Goal: Transaction & Acquisition: Purchase product/service

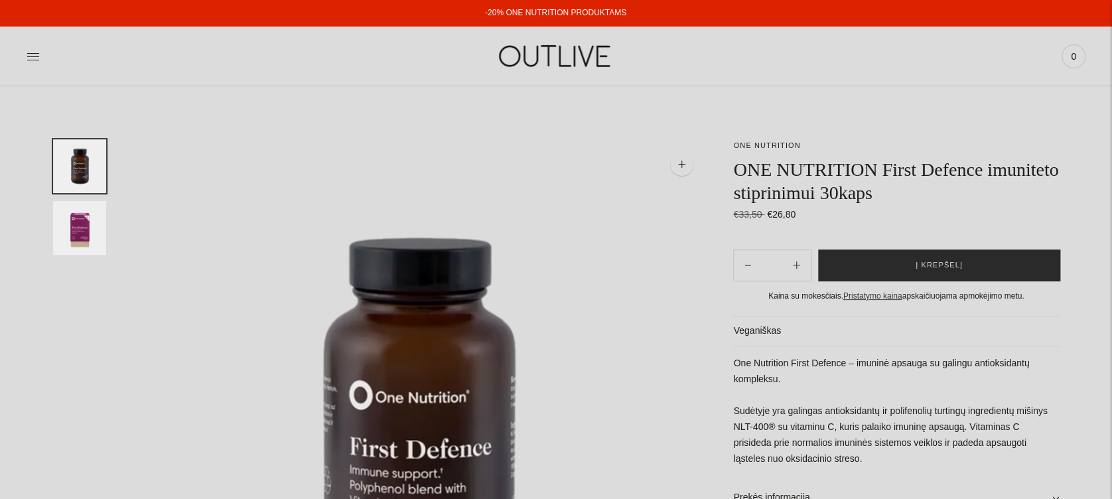
click at [996, 269] on button "Į krepšelį" at bounding box center [939, 265] width 242 height 32
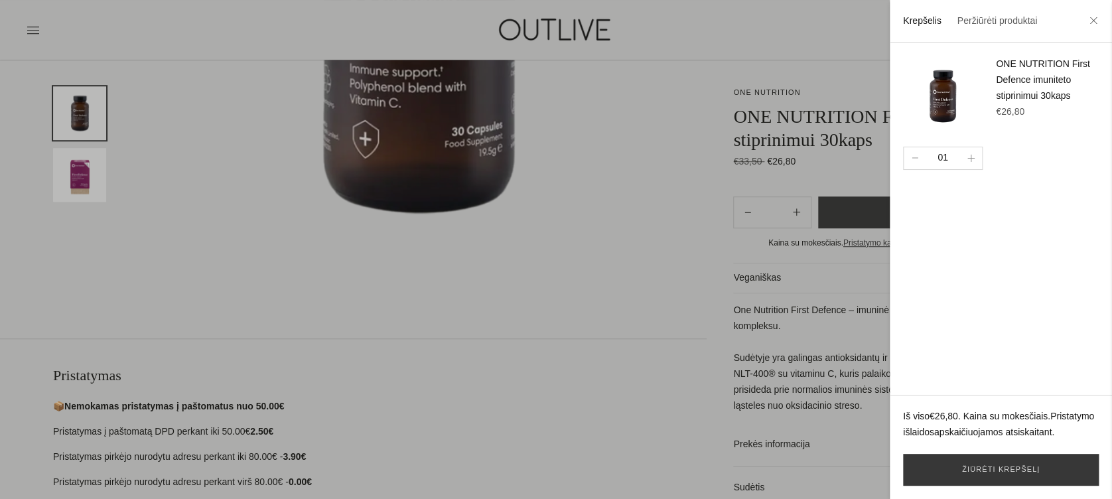
scroll to position [442, 0]
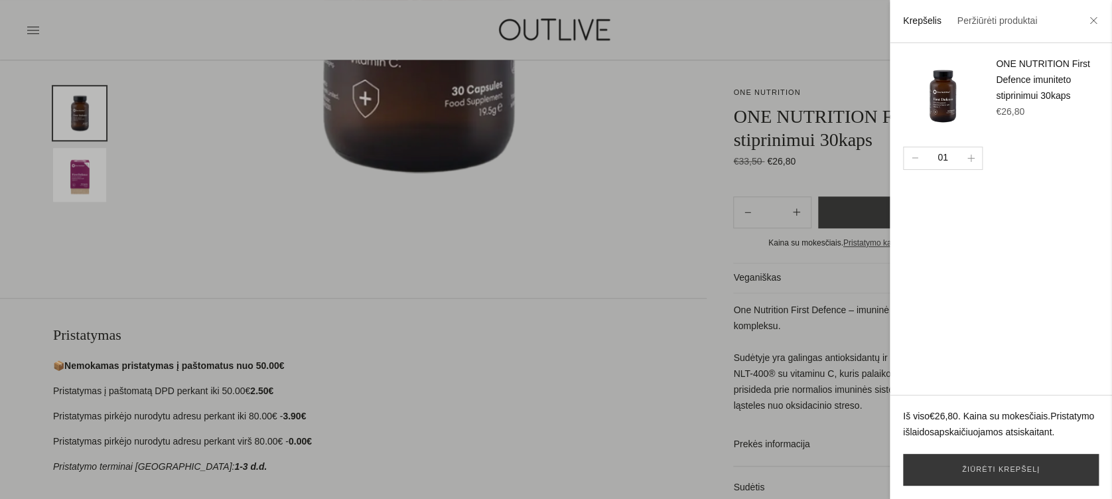
click at [700, 117] on div at bounding box center [556, 249] width 1112 height 499
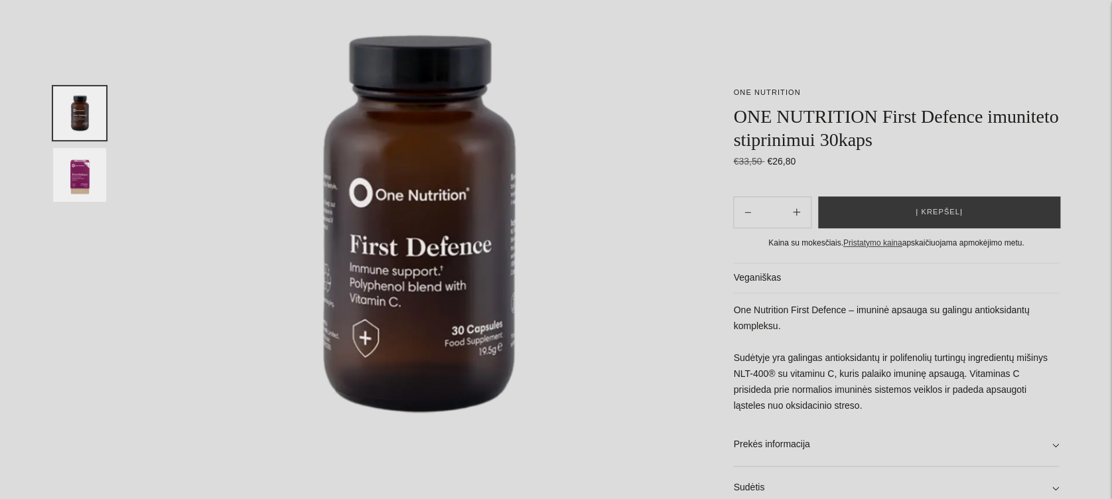
scroll to position [0, 0]
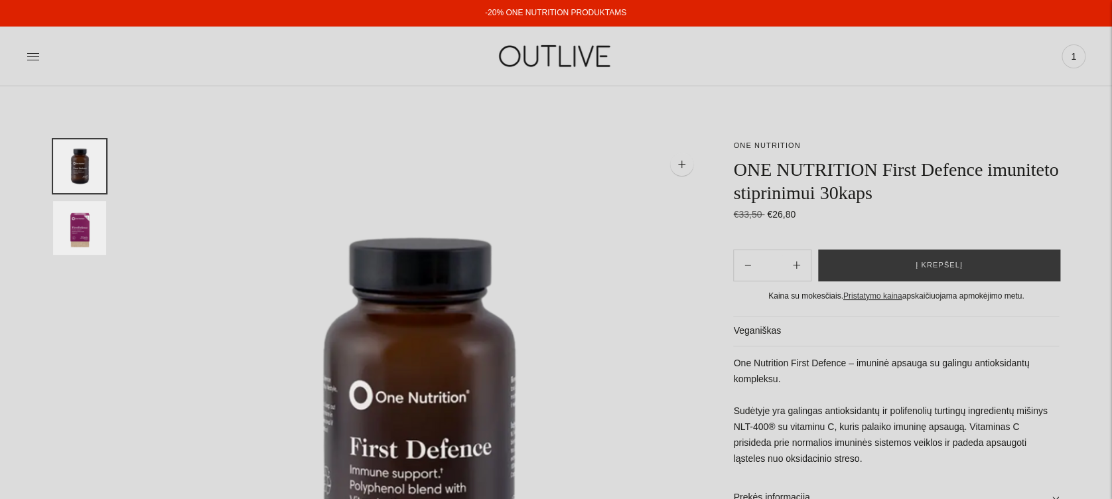
click at [26, 50] on div "PAGRINDINIS PAPILDAI Visi papildai Antioksidantai Dirbantiems ofise Ekologiška …" at bounding box center [556, 56] width 1112 height 46
click at [28, 50] on icon at bounding box center [33, 56] width 13 height 13
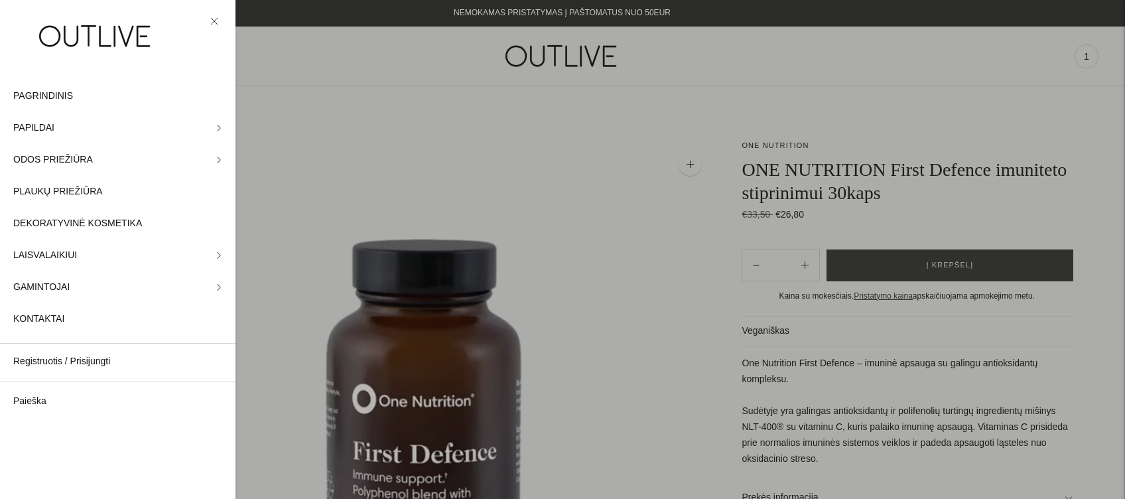
click at [905, 99] on div at bounding box center [562, 249] width 1125 height 499
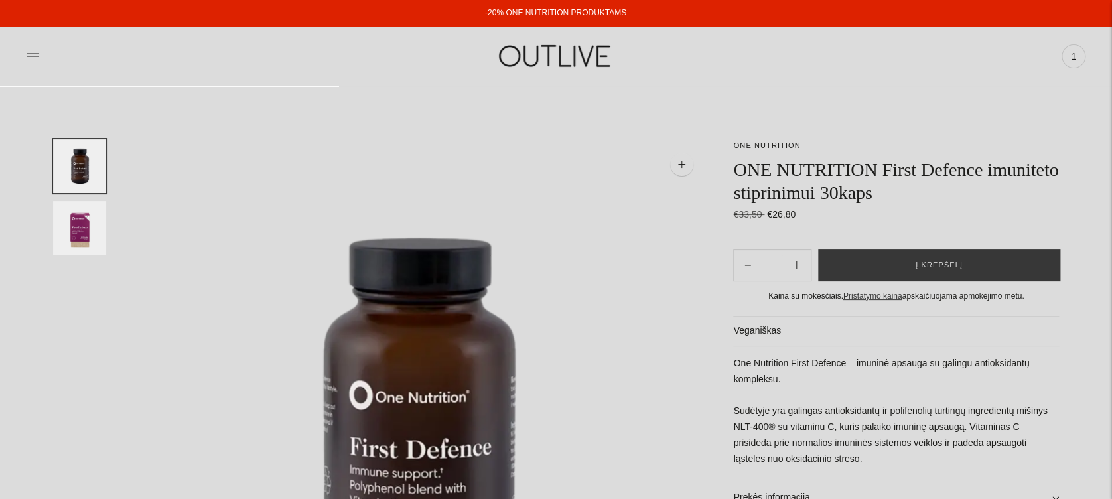
click at [32, 62] on icon at bounding box center [33, 56] width 13 height 13
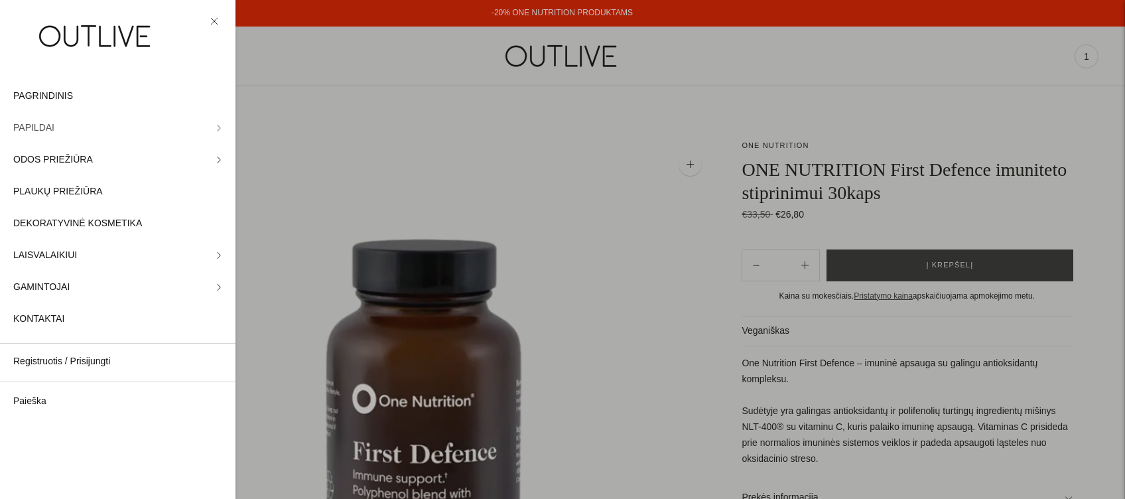
click at [209, 127] on link "PAPILDAI" at bounding box center [117, 128] width 235 height 32
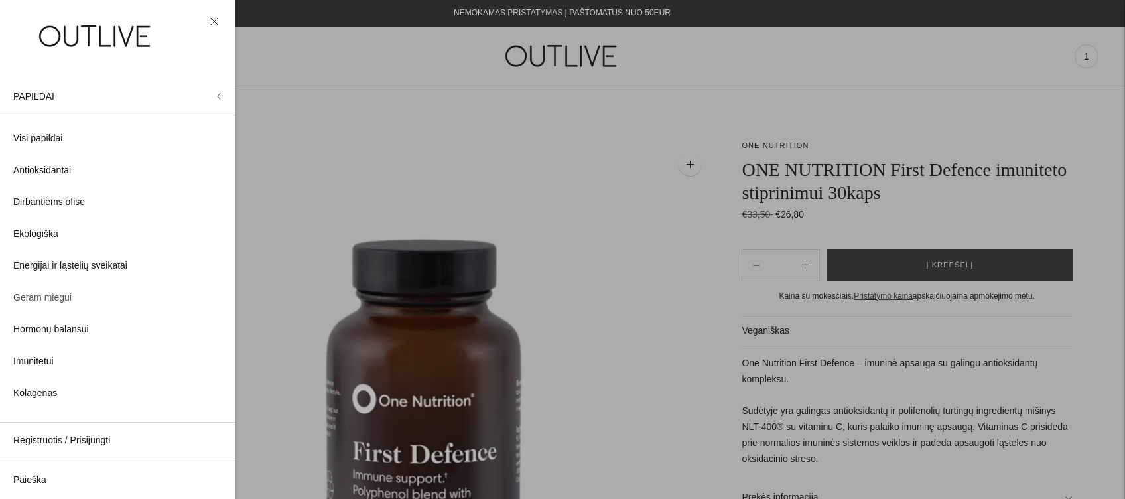
click at [27, 300] on span "Geram miegui" at bounding box center [42, 298] width 58 height 16
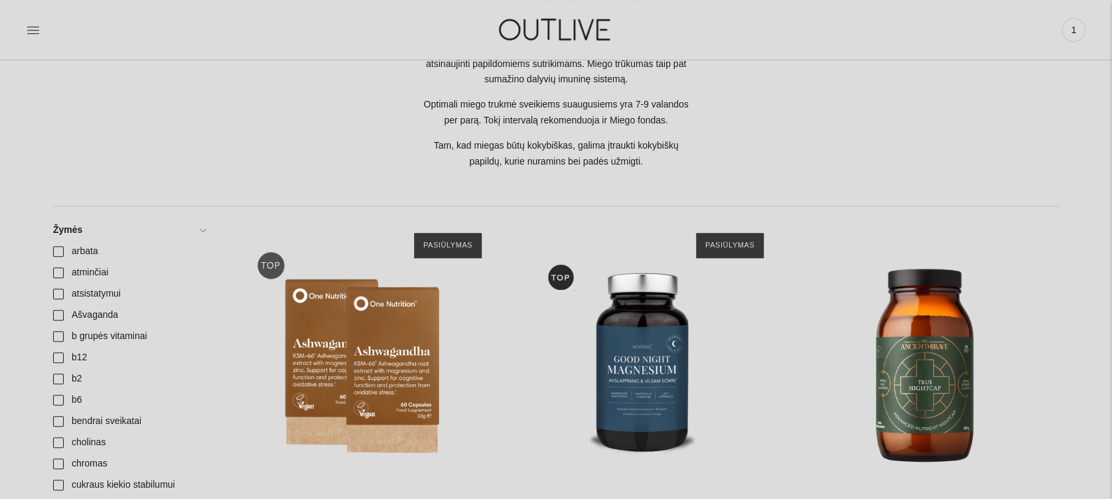
scroll to position [531, 0]
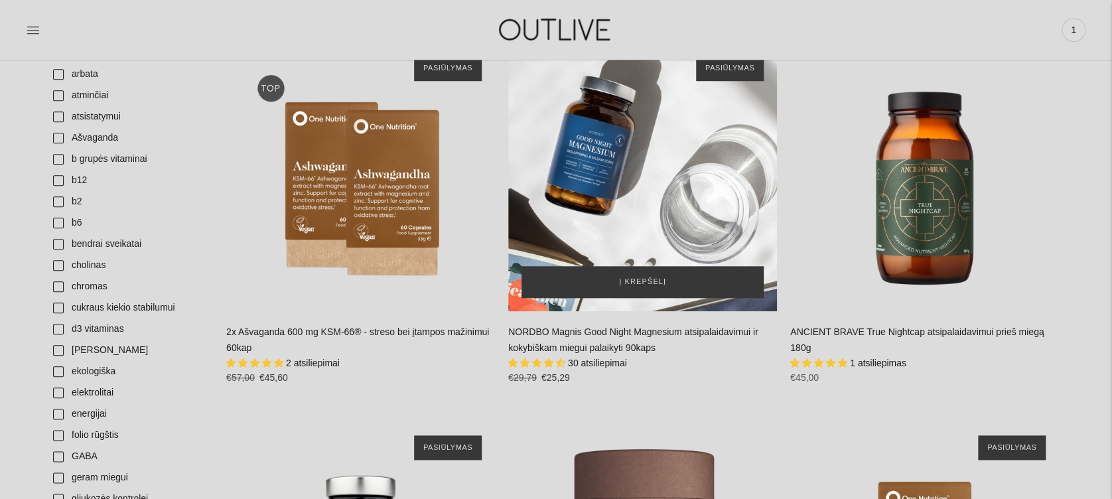
click at [597, 215] on div "NORDBO Magnis Good Night Magnesium atsipalaidavimui ir kokybiškam miegui palaik…" at bounding box center [642, 176] width 269 height 269
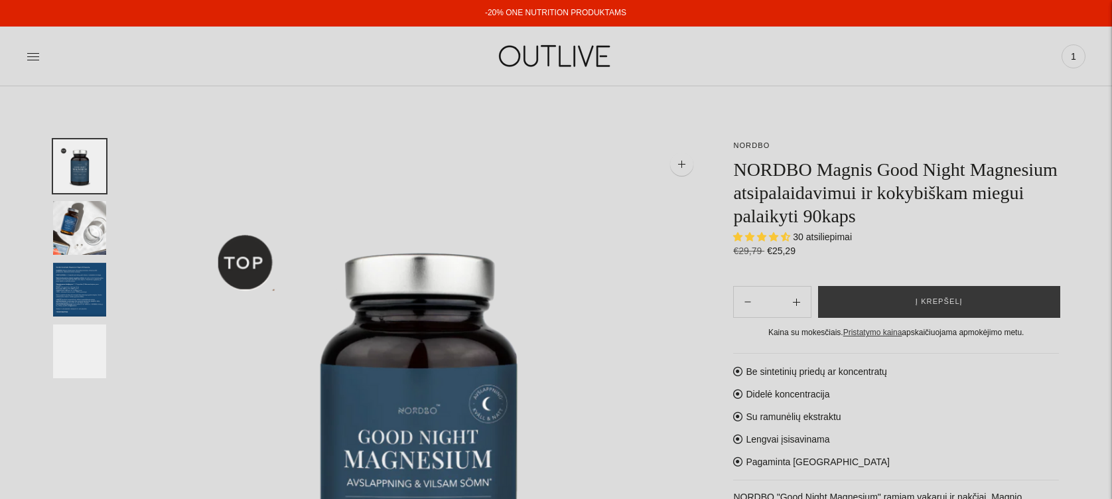
select select "**********"
click at [927, 296] on span "Į krepšelį" at bounding box center [938, 301] width 47 height 13
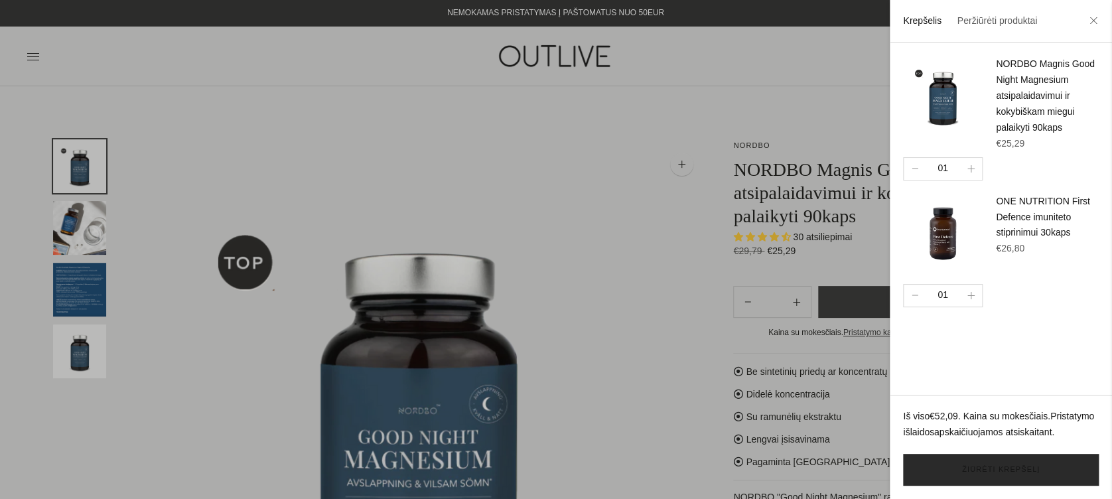
click at [980, 465] on link "Žiūrėti krepšelį" at bounding box center [1001, 470] width 196 height 32
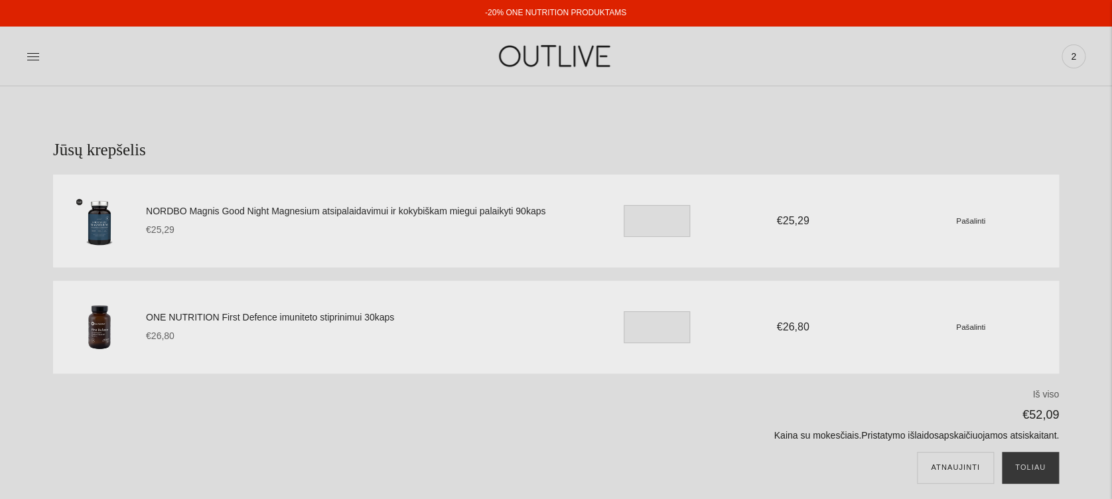
scroll to position [88, 0]
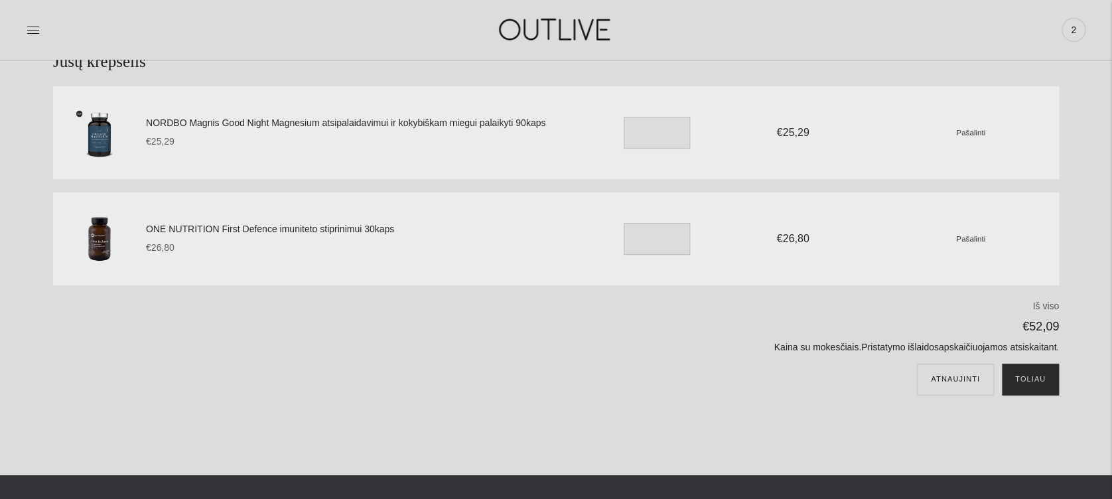
click at [1031, 373] on button "Toliau" at bounding box center [1030, 380] width 57 height 32
